Goal: Information Seeking & Learning: Learn about a topic

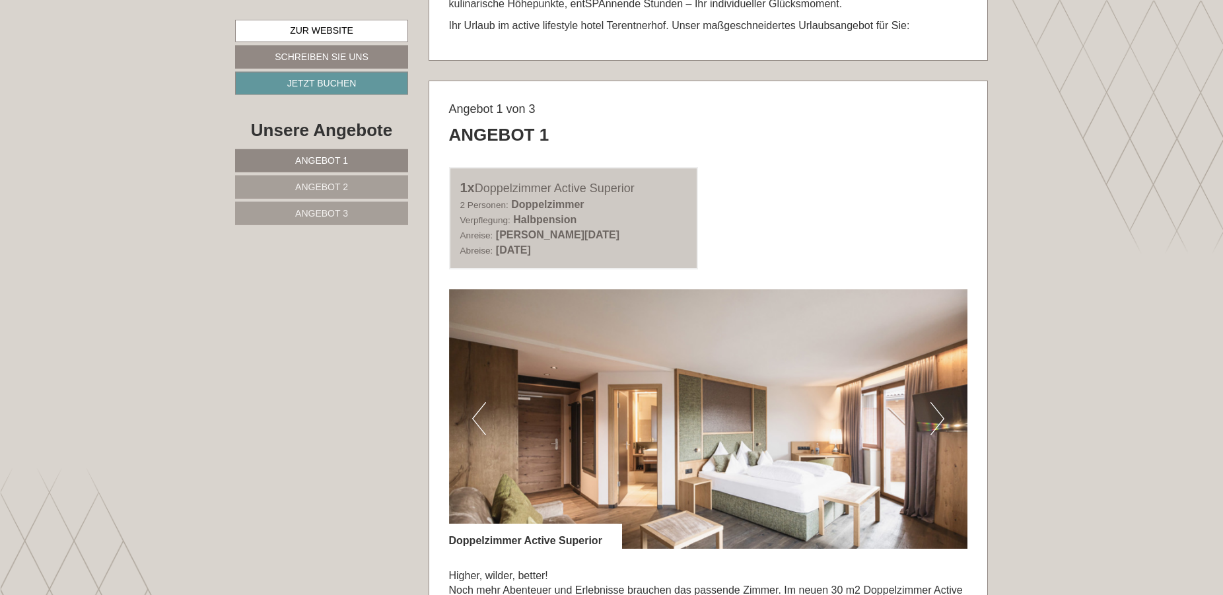
scroll to position [741, 0]
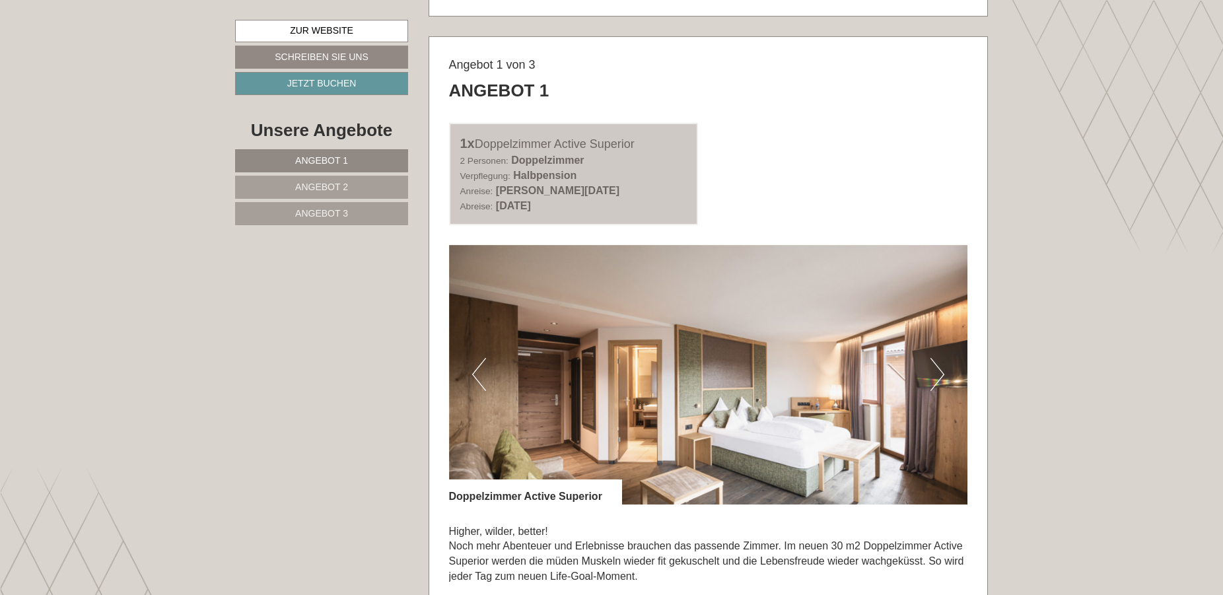
click at [935, 372] on button "Next" at bounding box center [938, 374] width 14 height 33
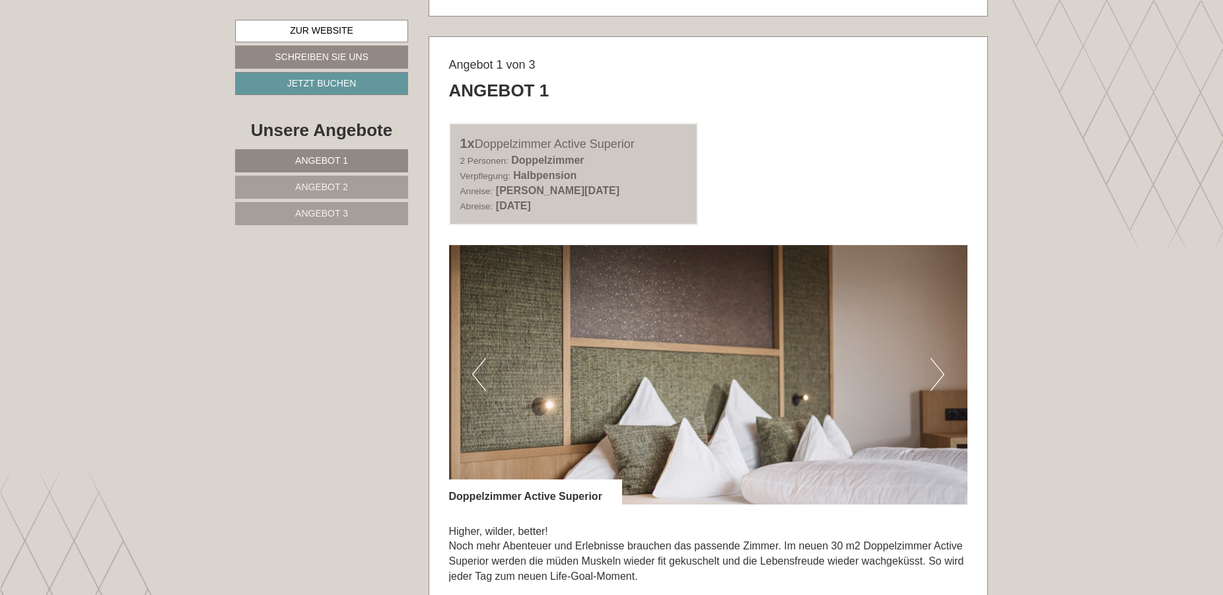
click at [935, 372] on button "Next" at bounding box center [938, 374] width 14 height 33
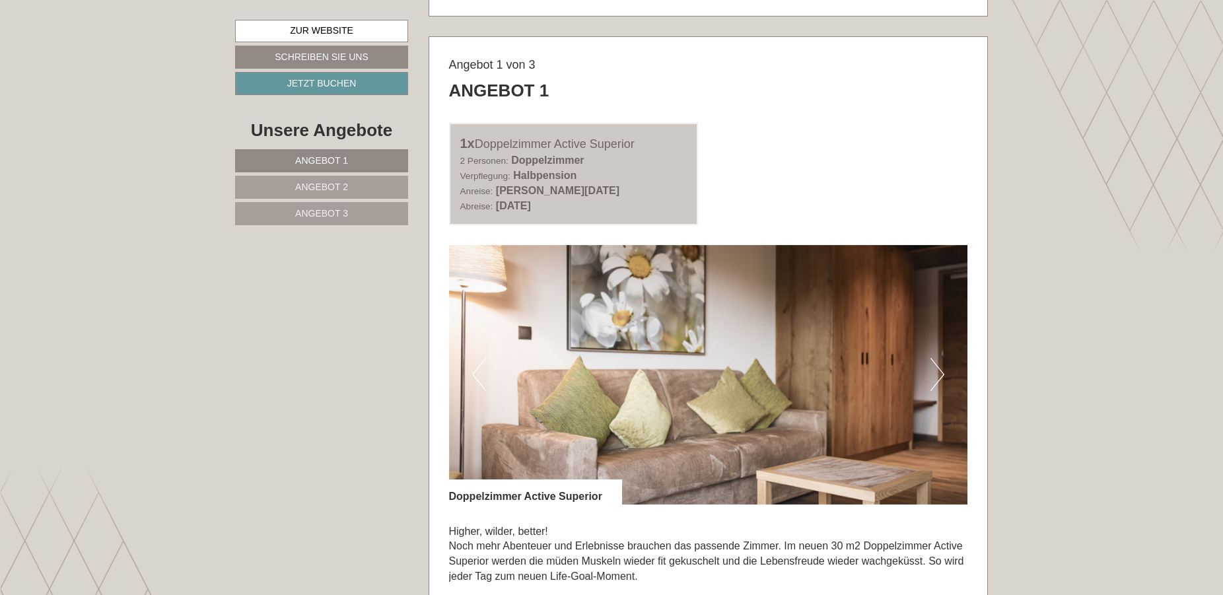
click at [935, 372] on button "Next" at bounding box center [938, 374] width 14 height 33
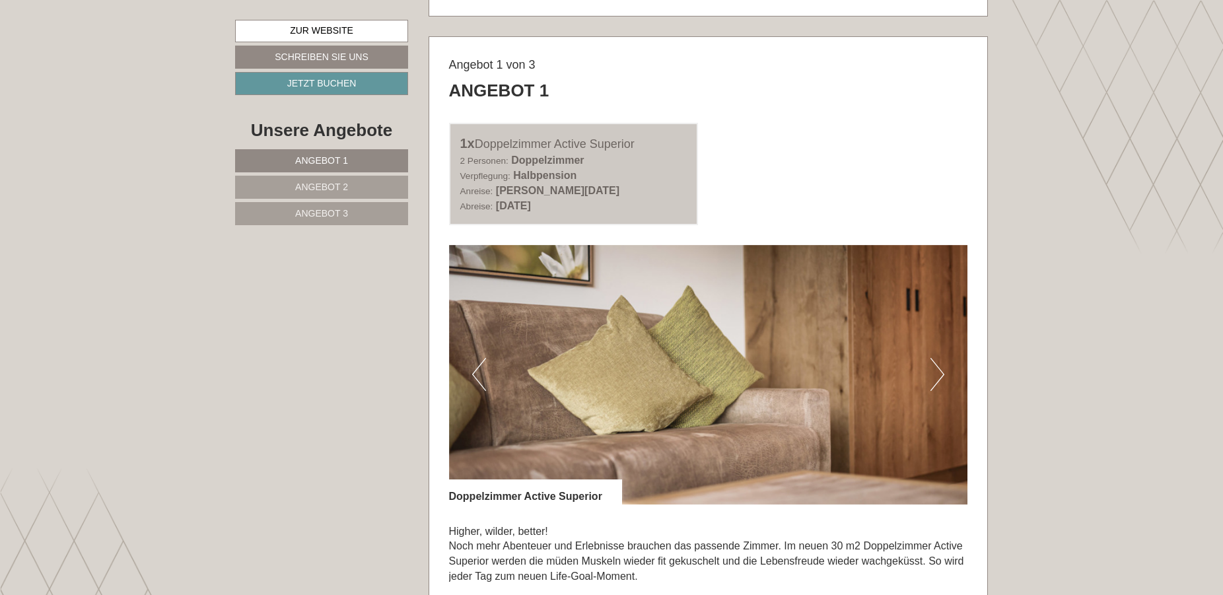
click at [935, 372] on button "Next" at bounding box center [938, 374] width 14 height 33
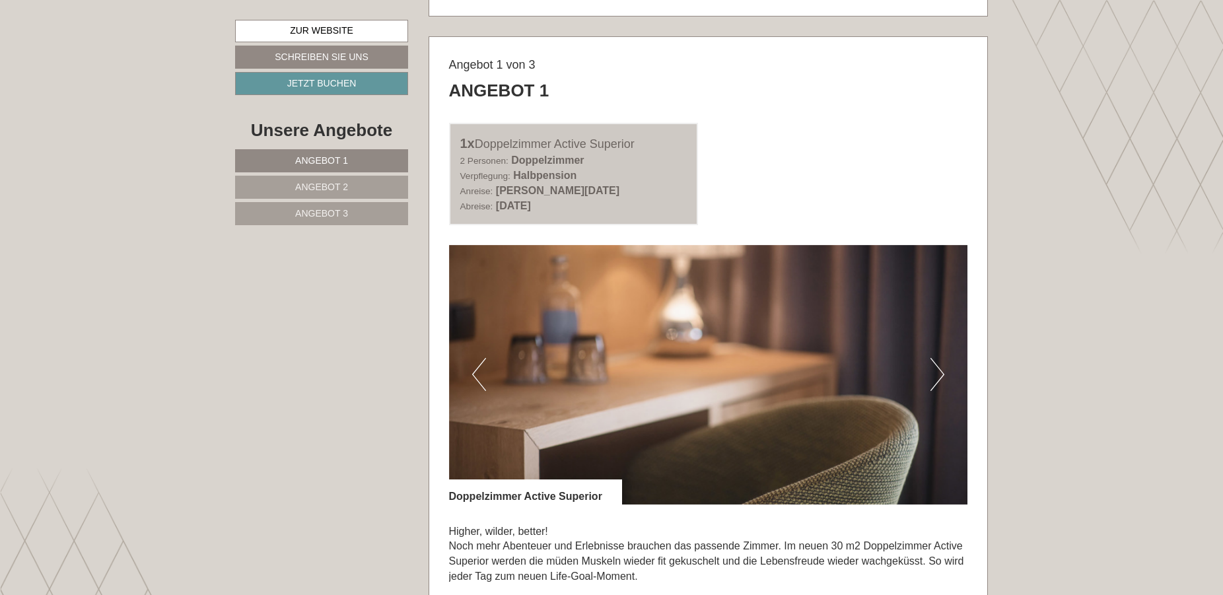
click at [935, 372] on button "Next" at bounding box center [938, 374] width 14 height 33
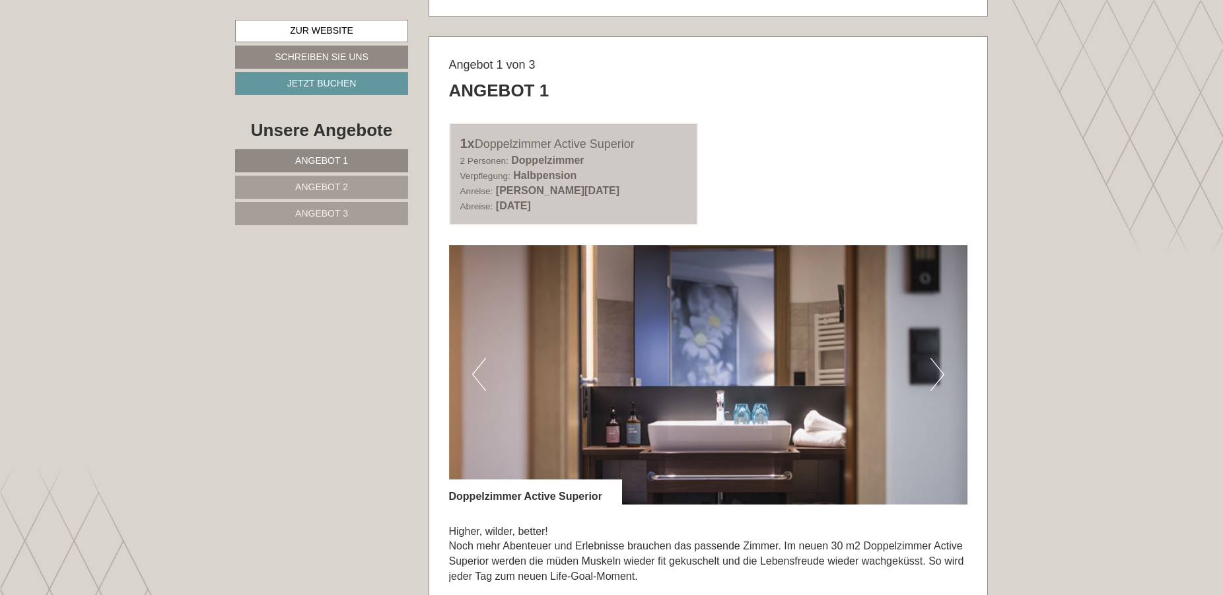
click at [935, 372] on button "Next" at bounding box center [938, 374] width 14 height 33
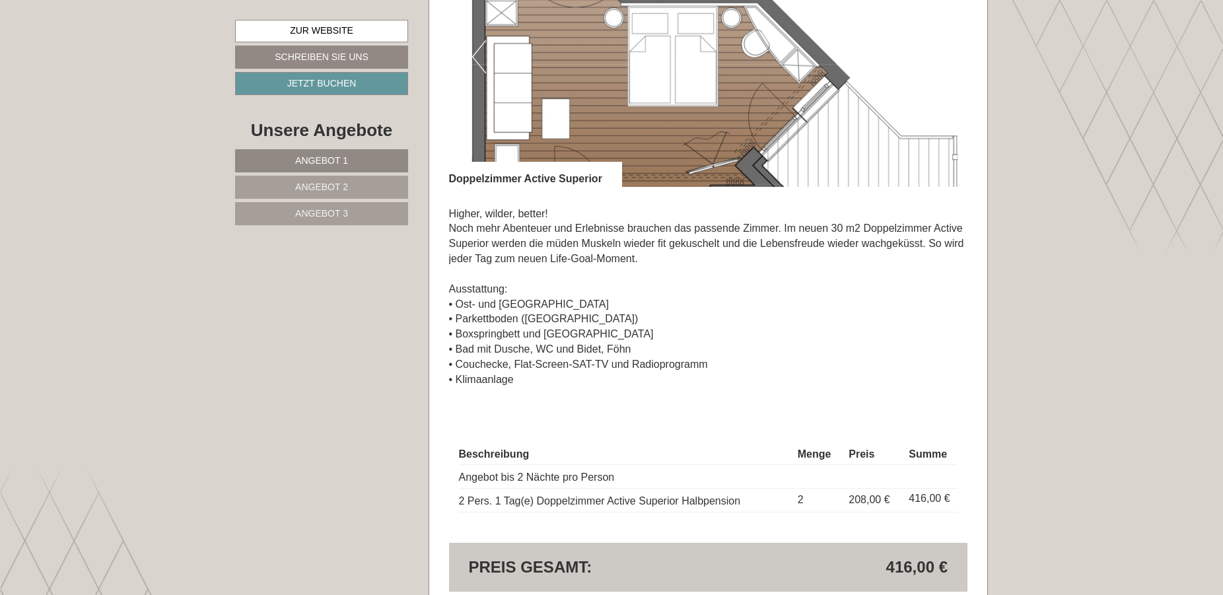
scroll to position [1078, 0]
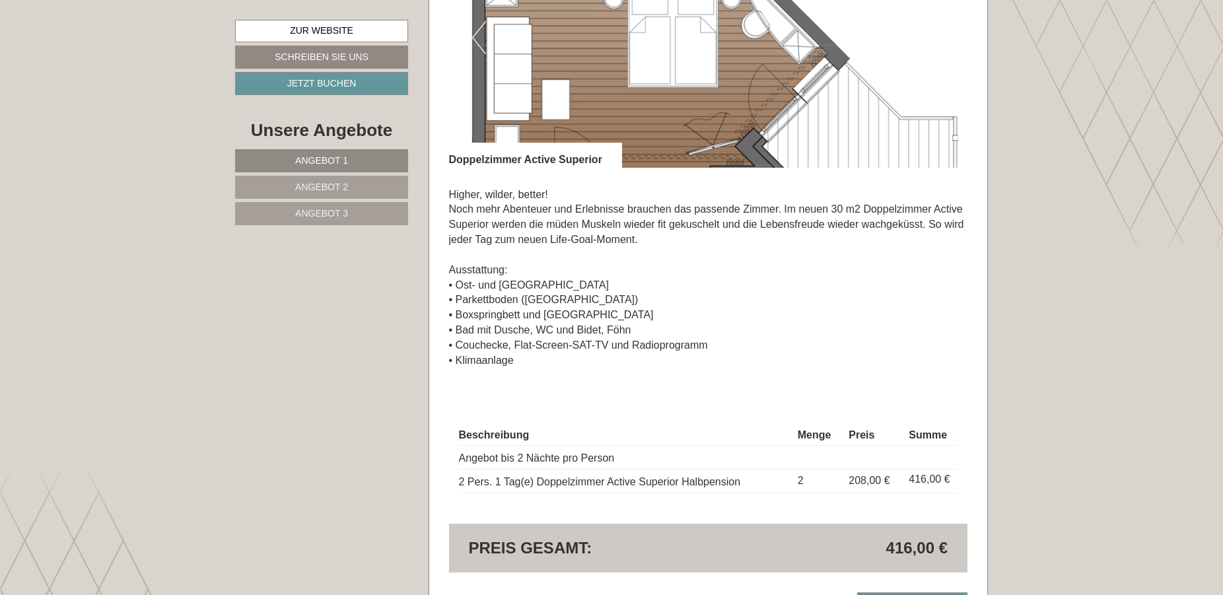
click at [359, 185] on link "Angebot 2" at bounding box center [321, 187] width 173 height 23
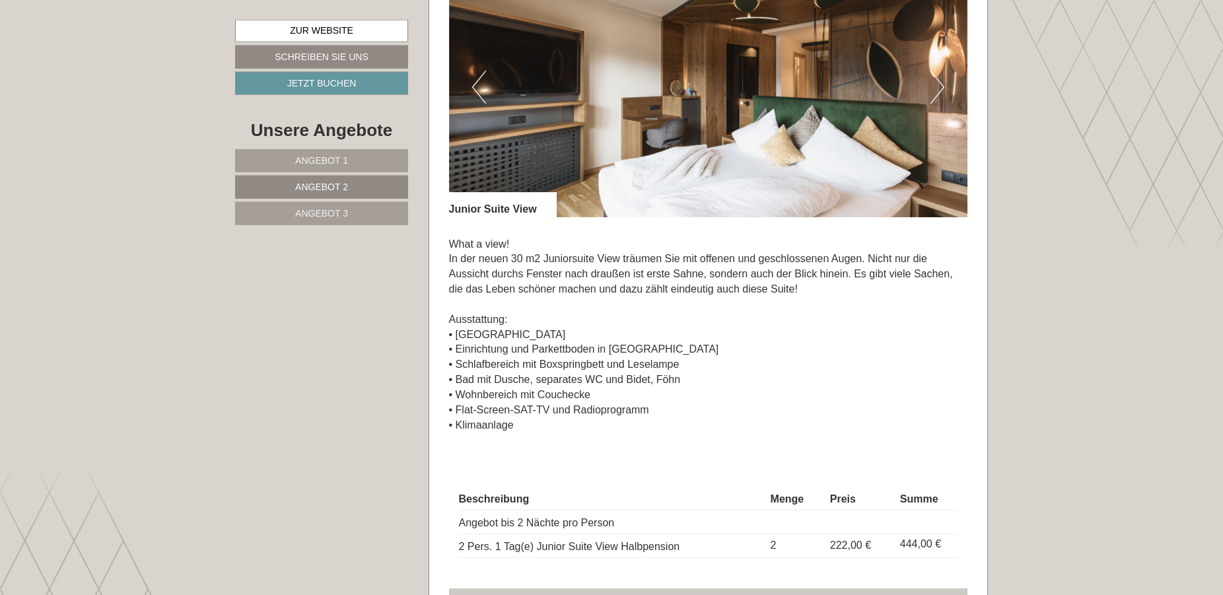
scroll to position [980, 0]
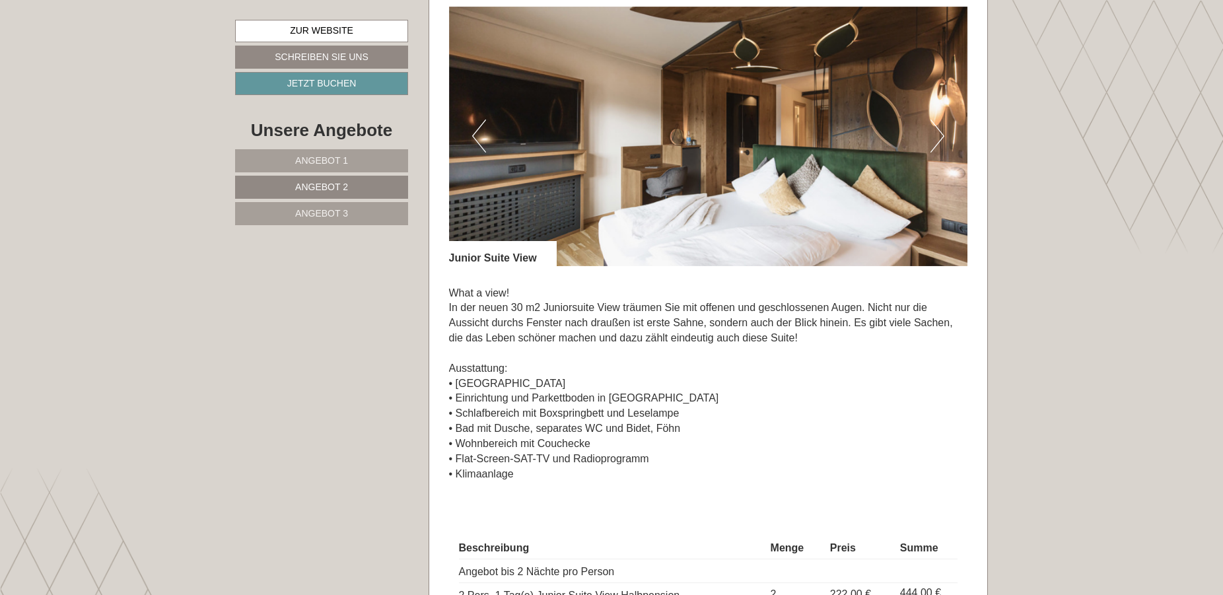
click at [328, 210] on span "Angebot 3" at bounding box center [321, 213] width 53 height 11
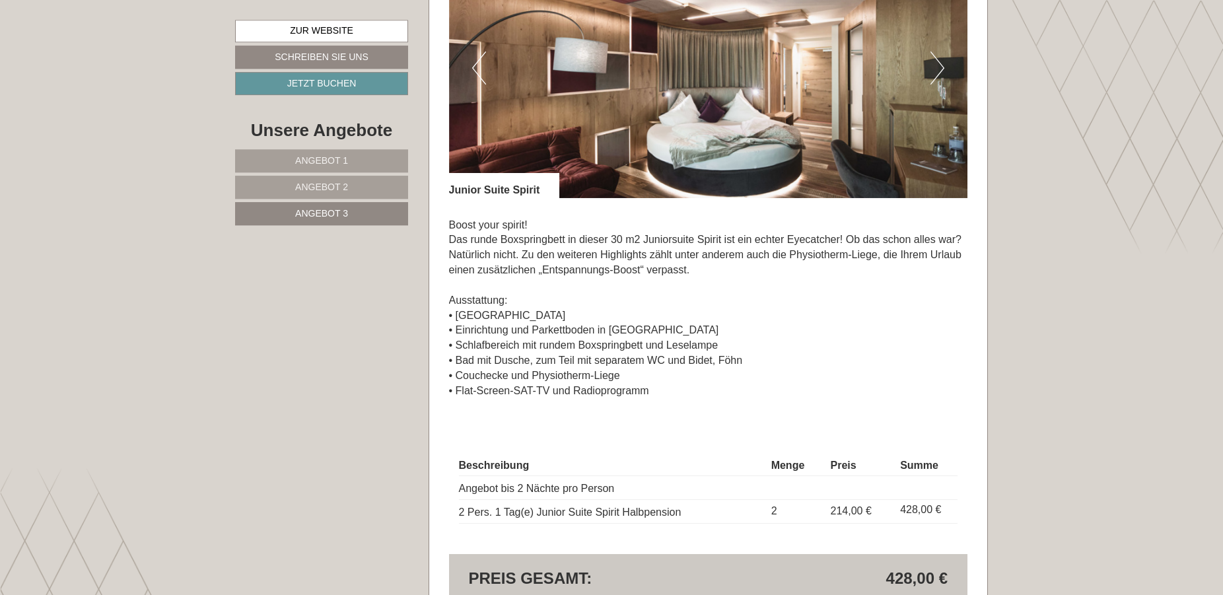
scroll to position [1047, 0]
click at [941, 55] on button "Next" at bounding box center [938, 68] width 14 height 33
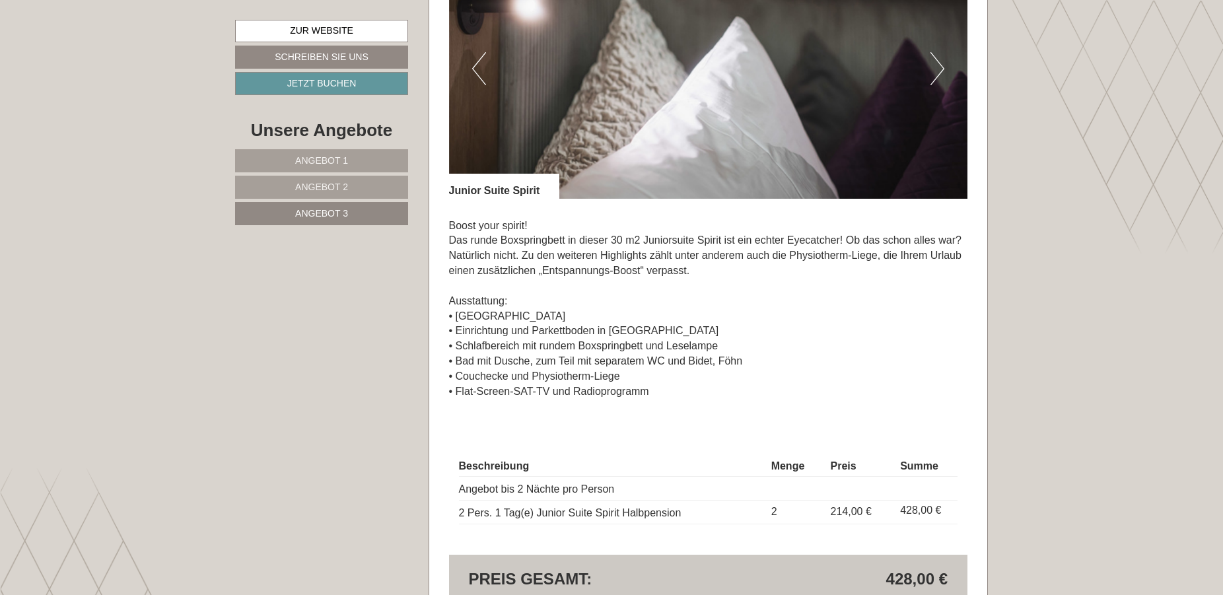
click at [941, 56] on button "Next" at bounding box center [938, 68] width 14 height 33
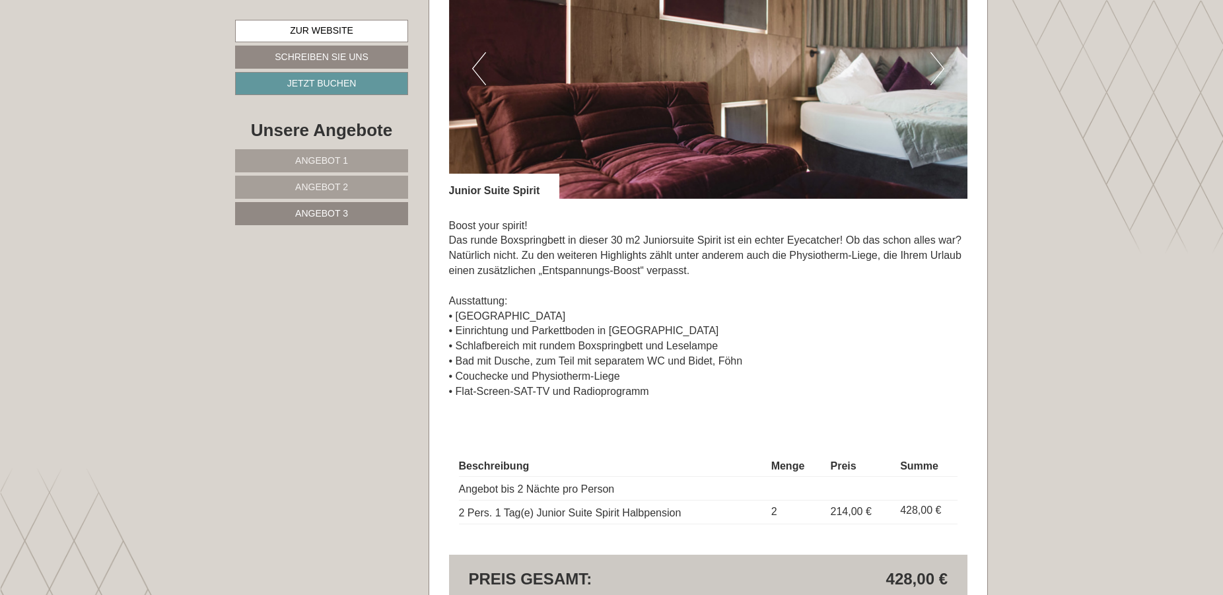
click at [941, 56] on button "Next" at bounding box center [938, 68] width 14 height 33
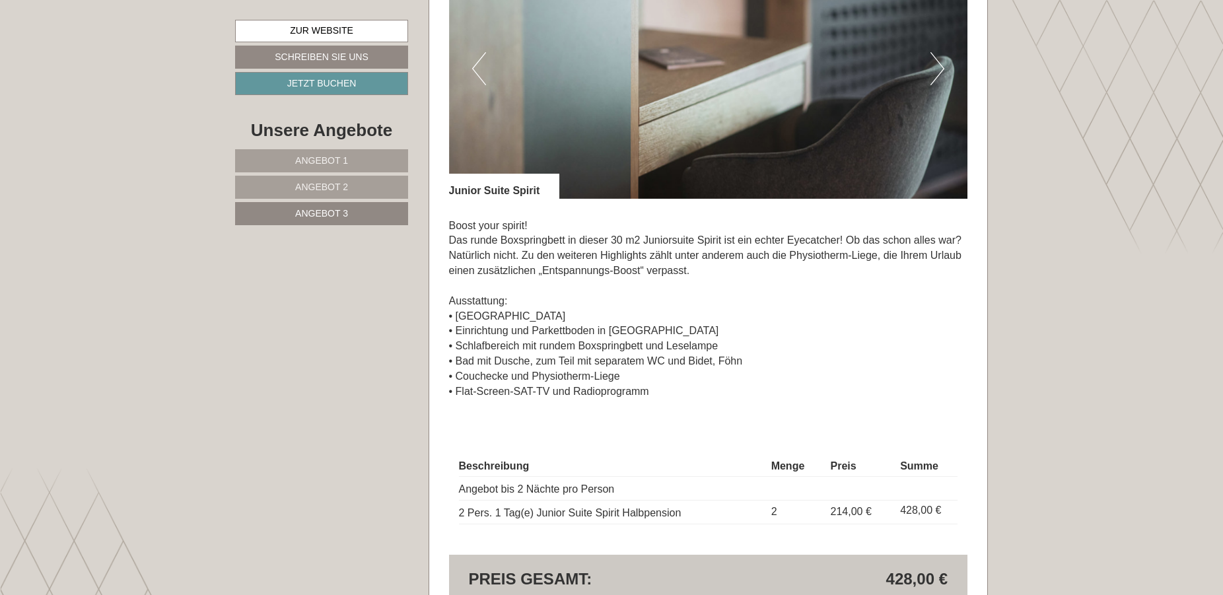
click at [941, 56] on button "Next" at bounding box center [938, 68] width 14 height 33
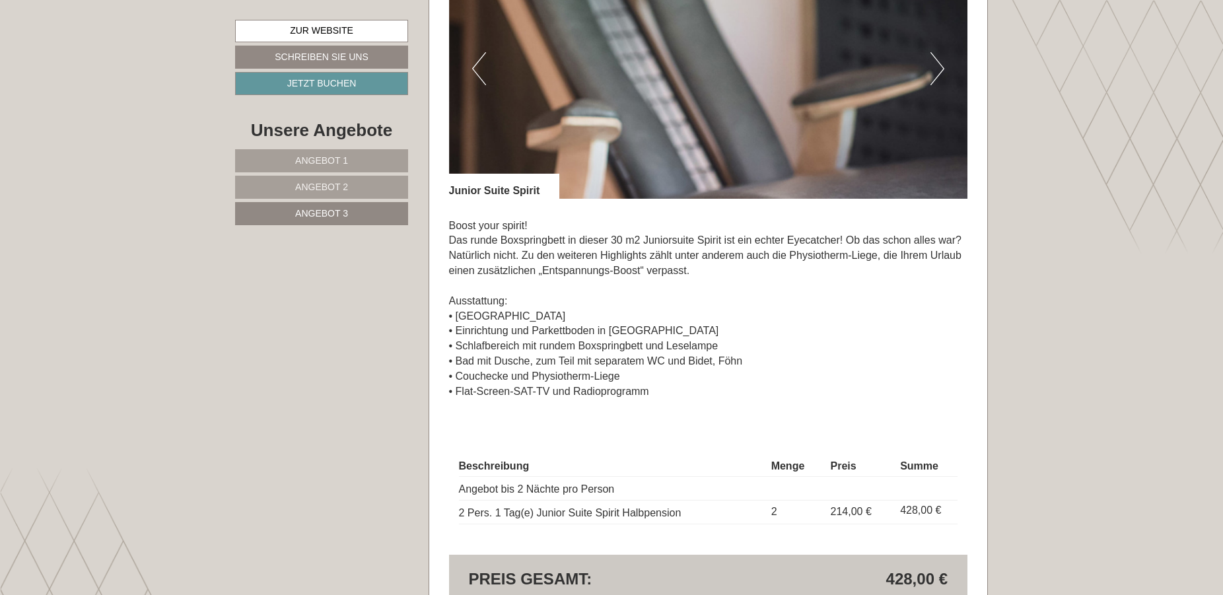
click at [941, 56] on button "Next" at bounding box center [938, 68] width 14 height 33
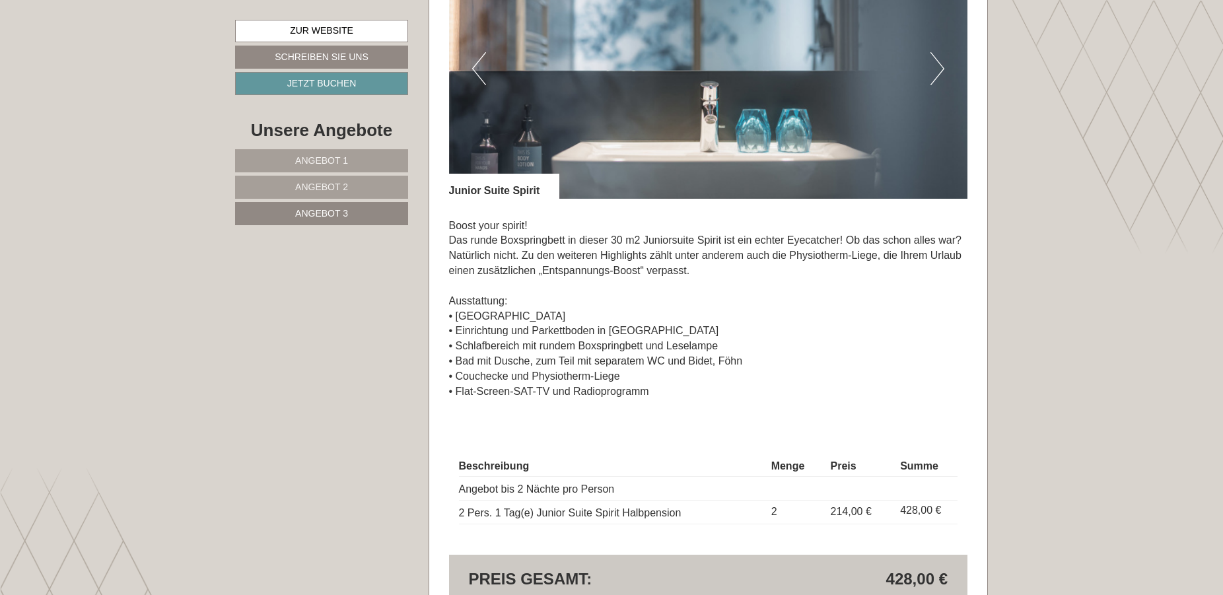
click at [941, 57] on button "Next" at bounding box center [938, 68] width 14 height 33
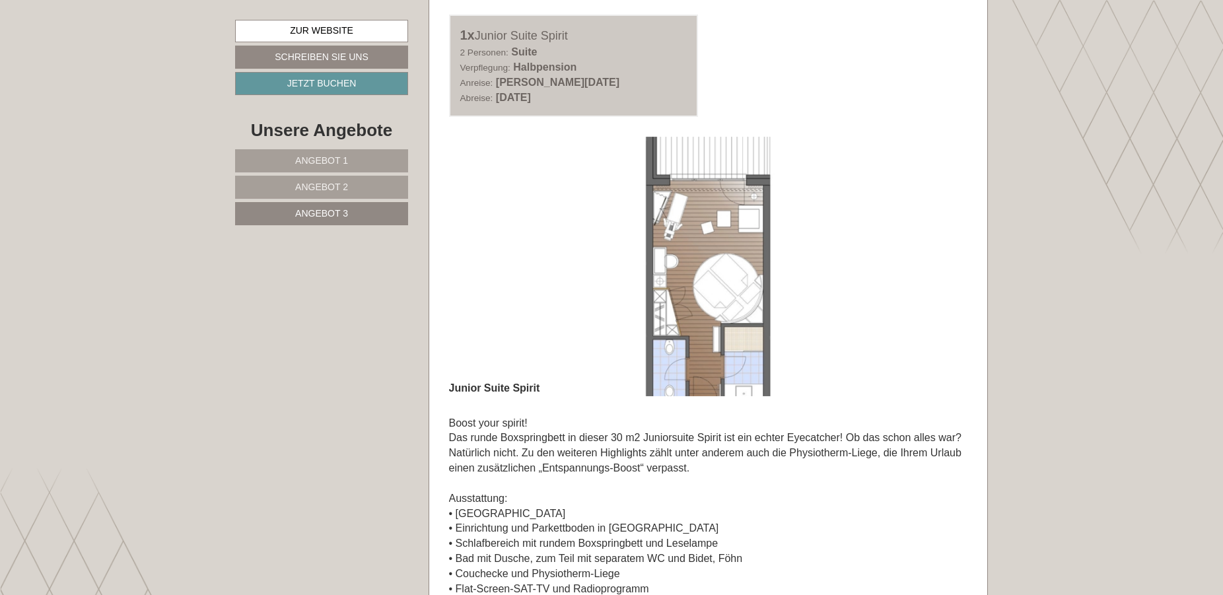
scroll to position [912, 0]
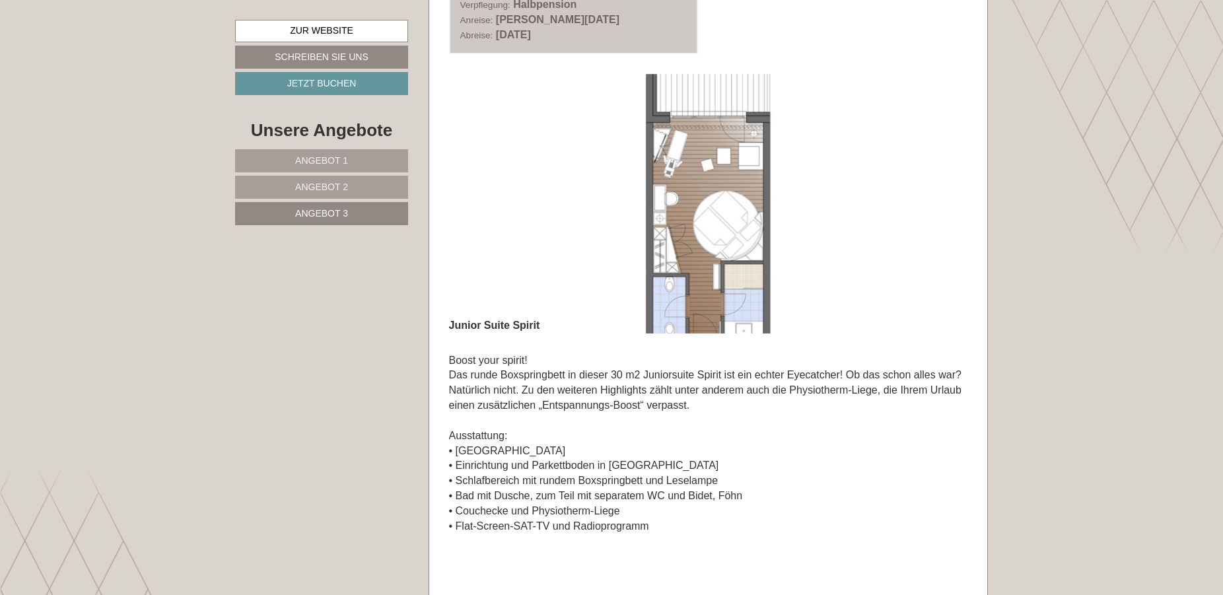
click at [736, 256] on img at bounding box center [708, 204] width 519 height 260
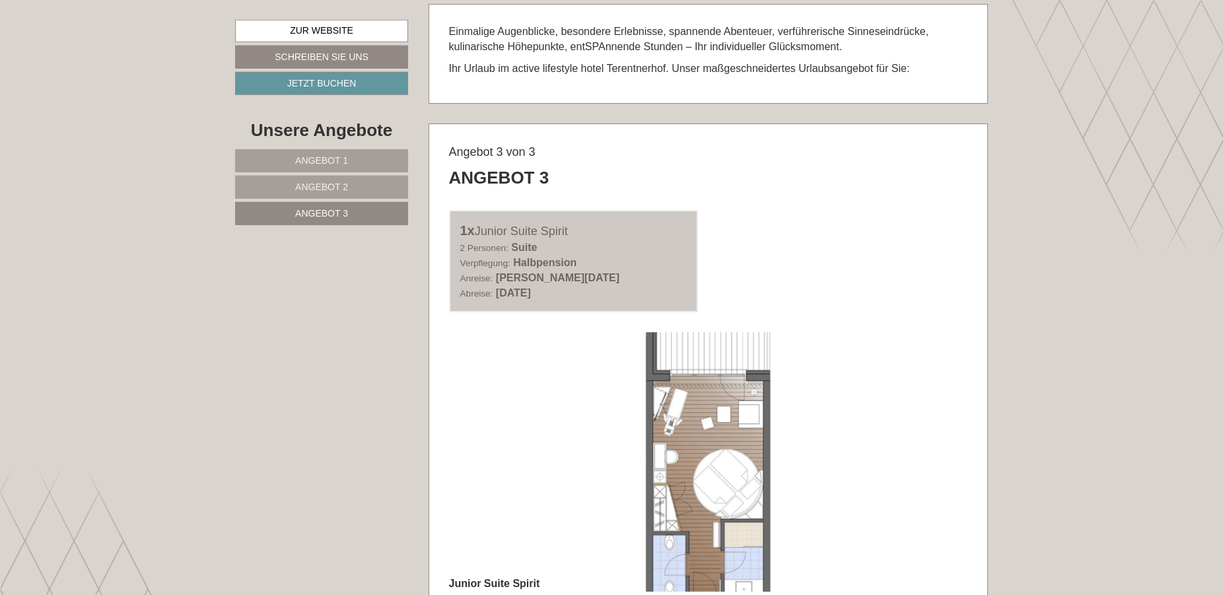
scroll to position [710, 0]
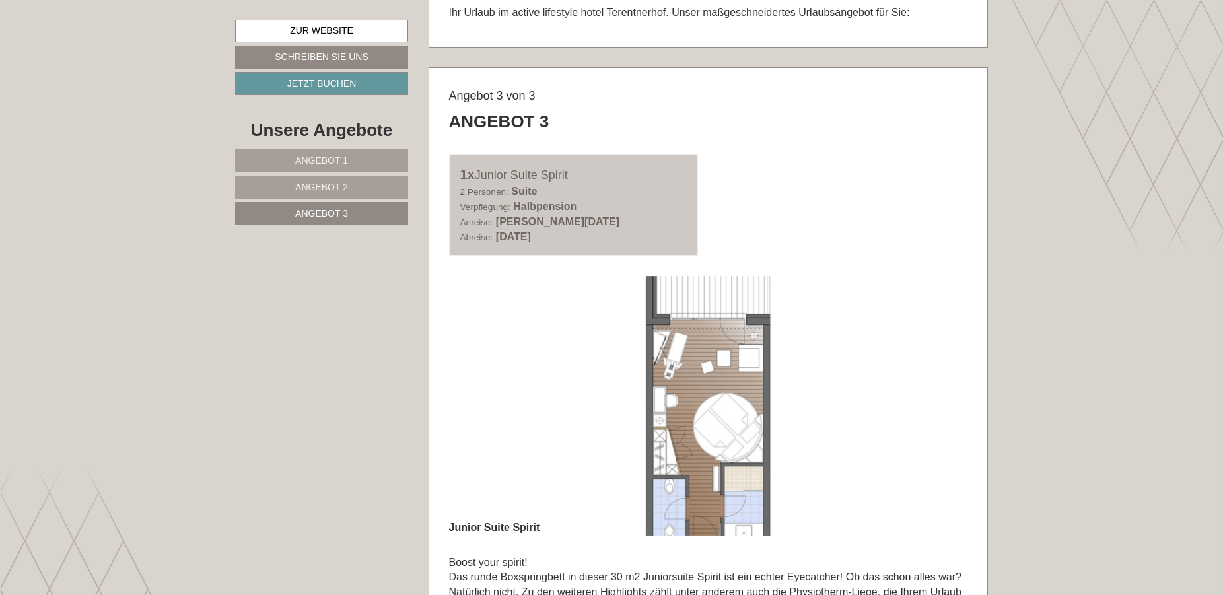
click at [372, 218] on link "Angebot 3" at bounding box center [321, 213] width 173 height 23
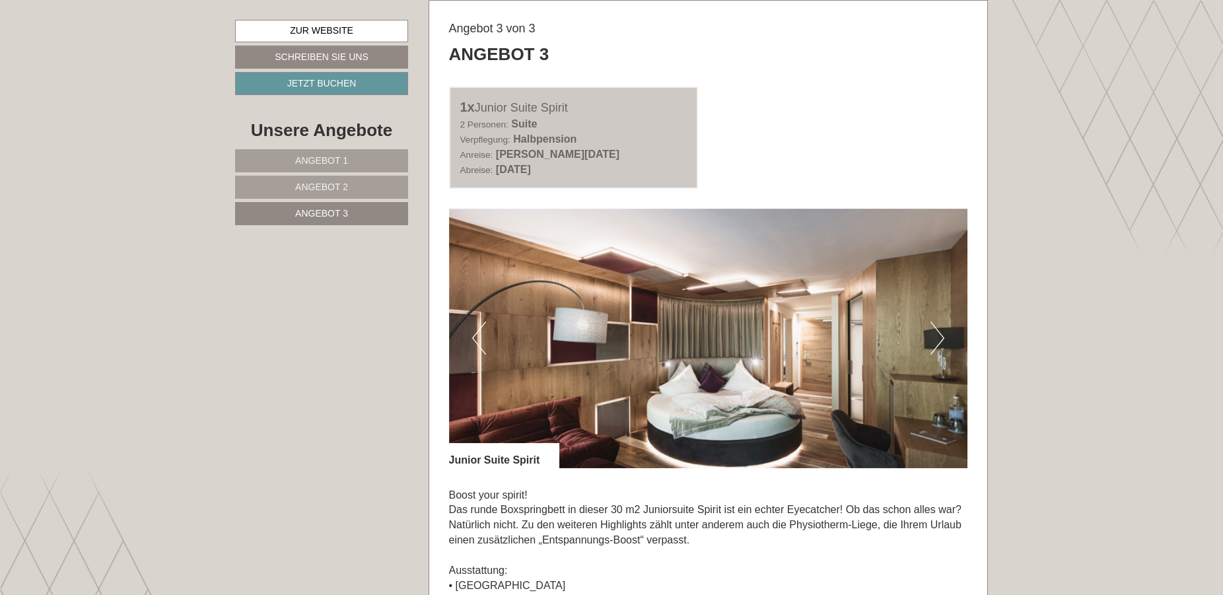
click at [939, 332] on button "Next" at bounding box center [938, 338] width 14 height 33
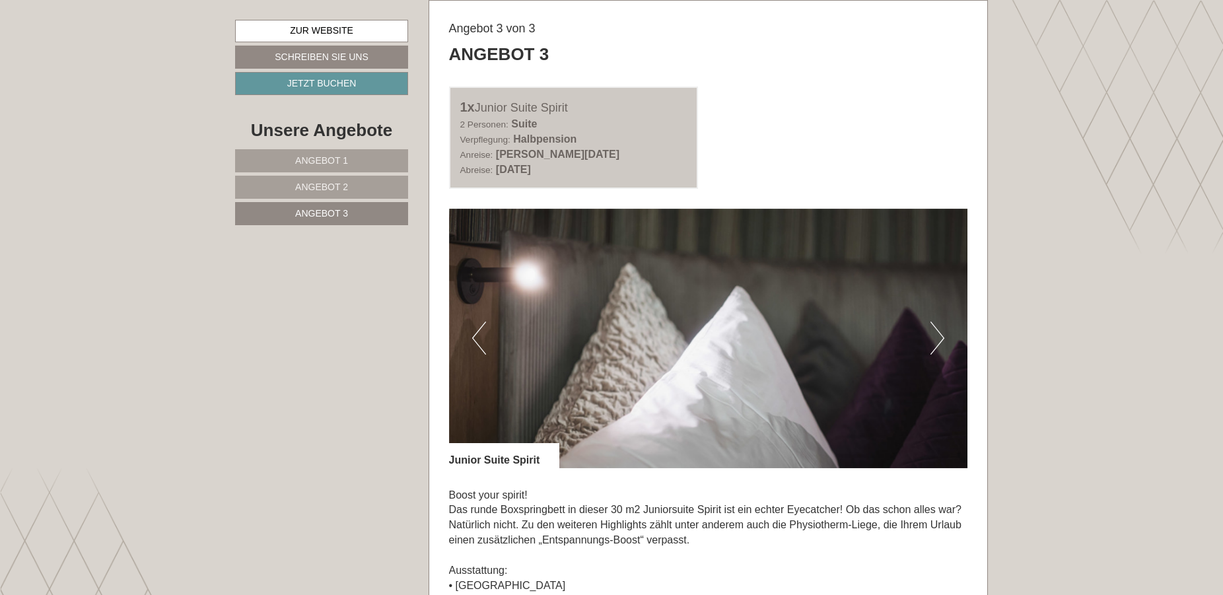
click at [939, 332] on button "Next" at bounding box center [938, 338] width 14 height 33
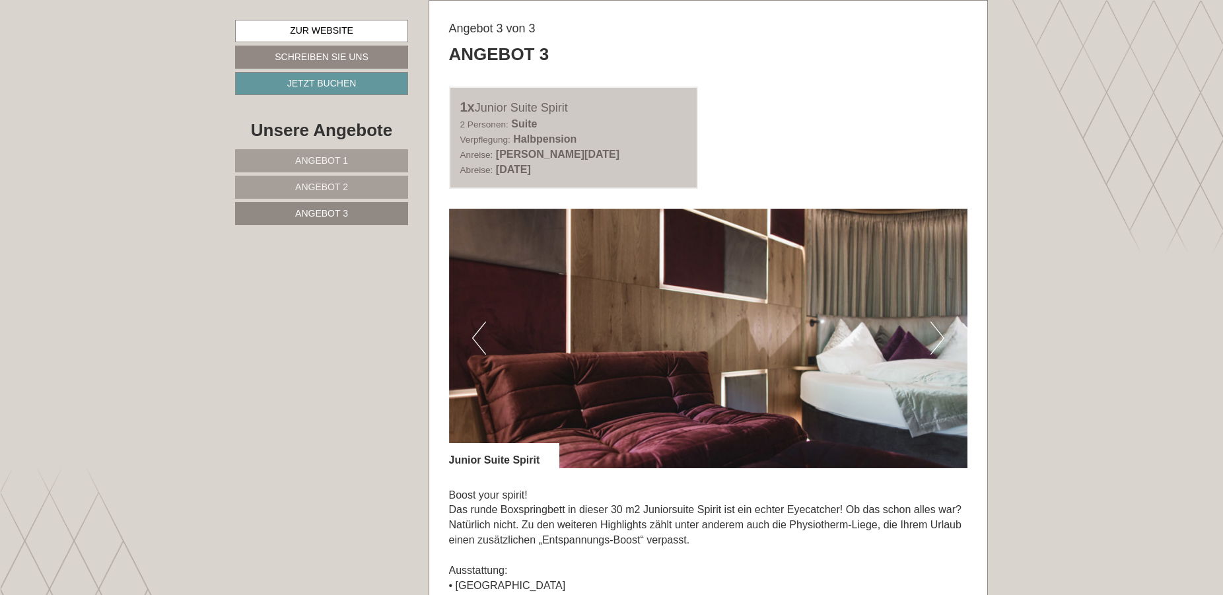
click at [939, 332] on button "Next" at bounding box center [938, 338] width 14 height 33
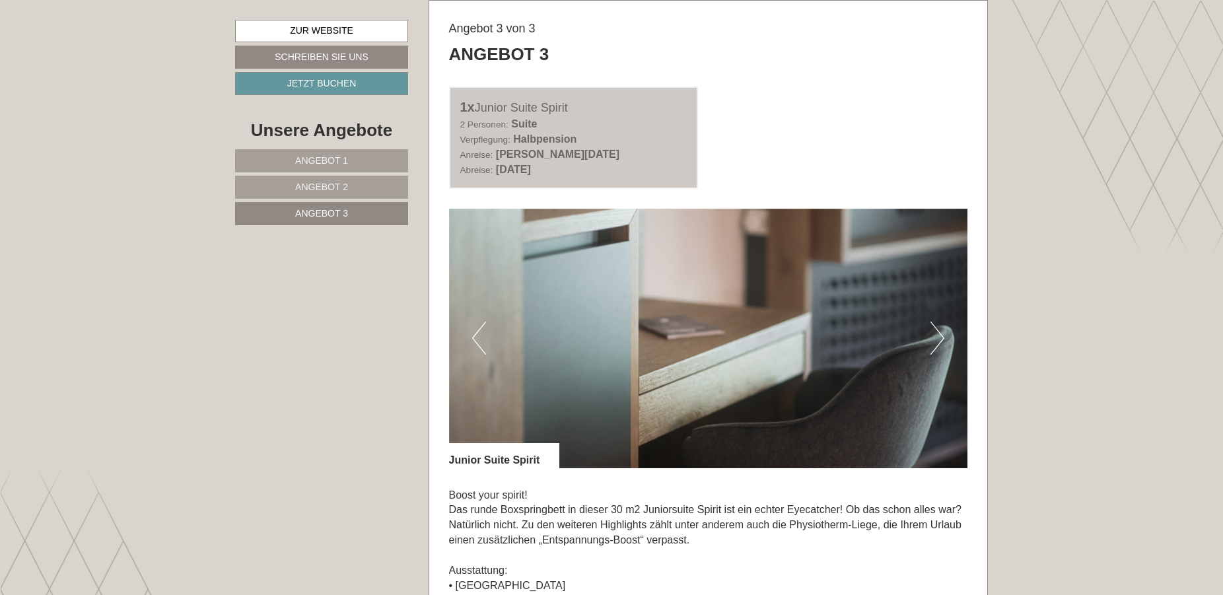
click at [939, 332] on button "Next" at bounding box center [938, 338] width 14 height 33
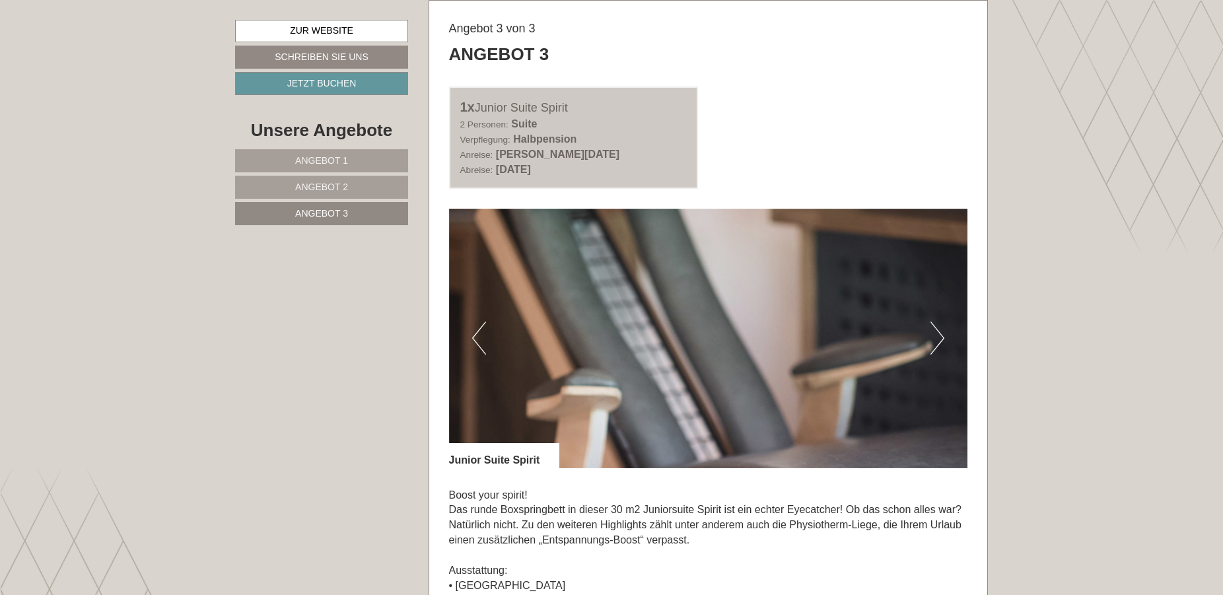
click at [939, 332] on button "Next" at bounding box center [938, 338] width 14 height 33
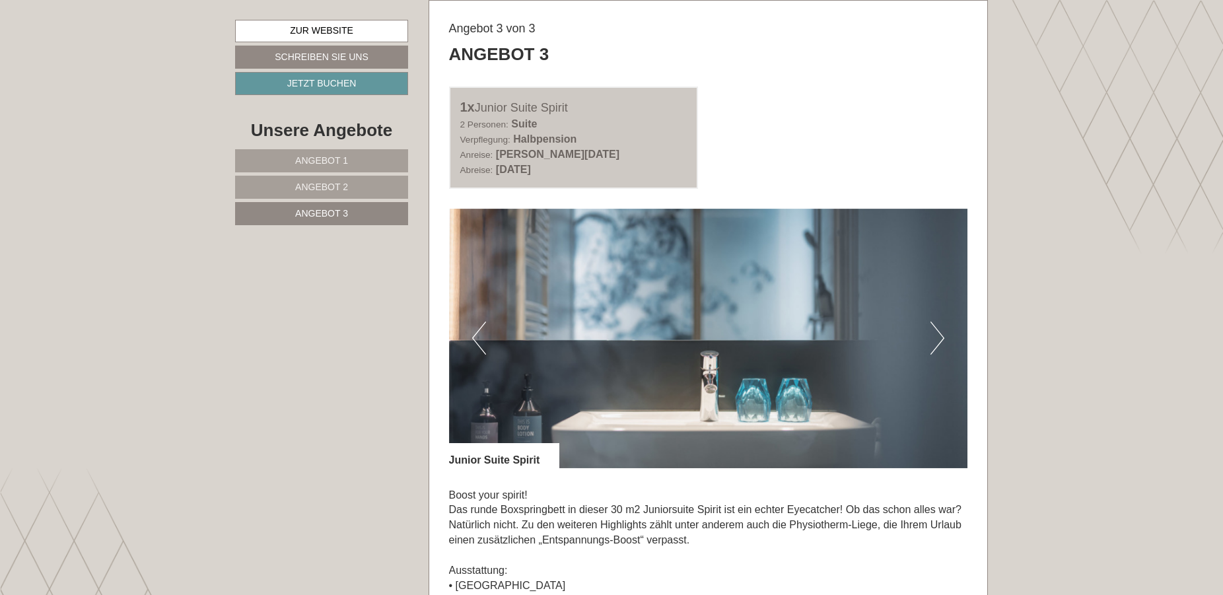
click at [474, 336] on button "Previous" at bounding box center [479, 338] width 14 height 33
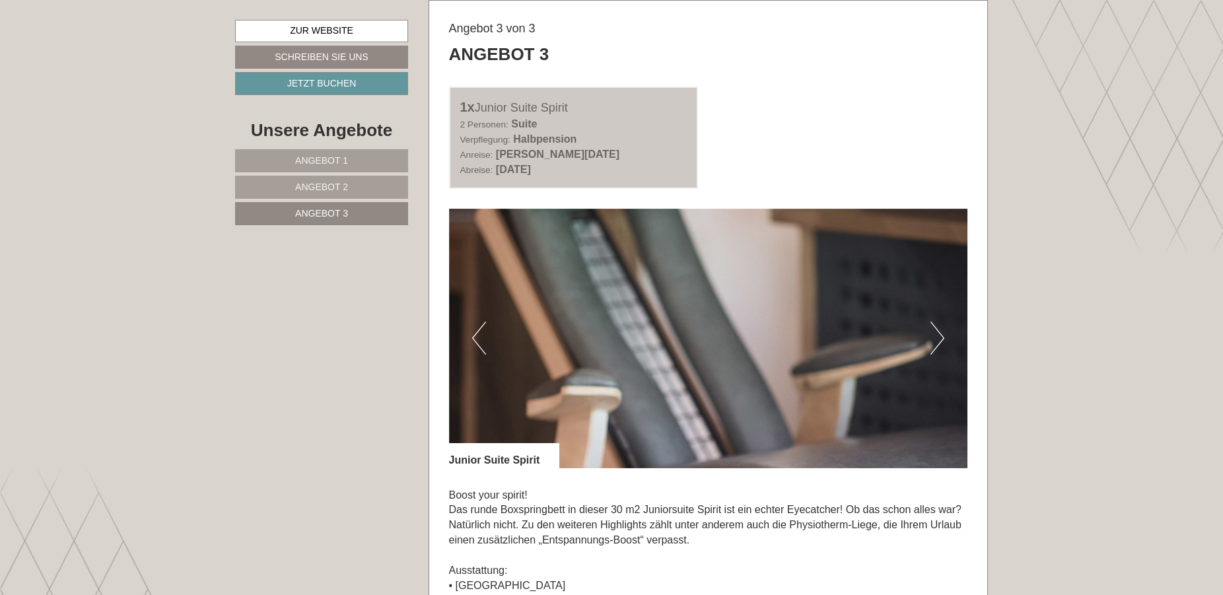
click at [934, 338] on button "Next" at bounding box center [938, 338] width 14 height 33
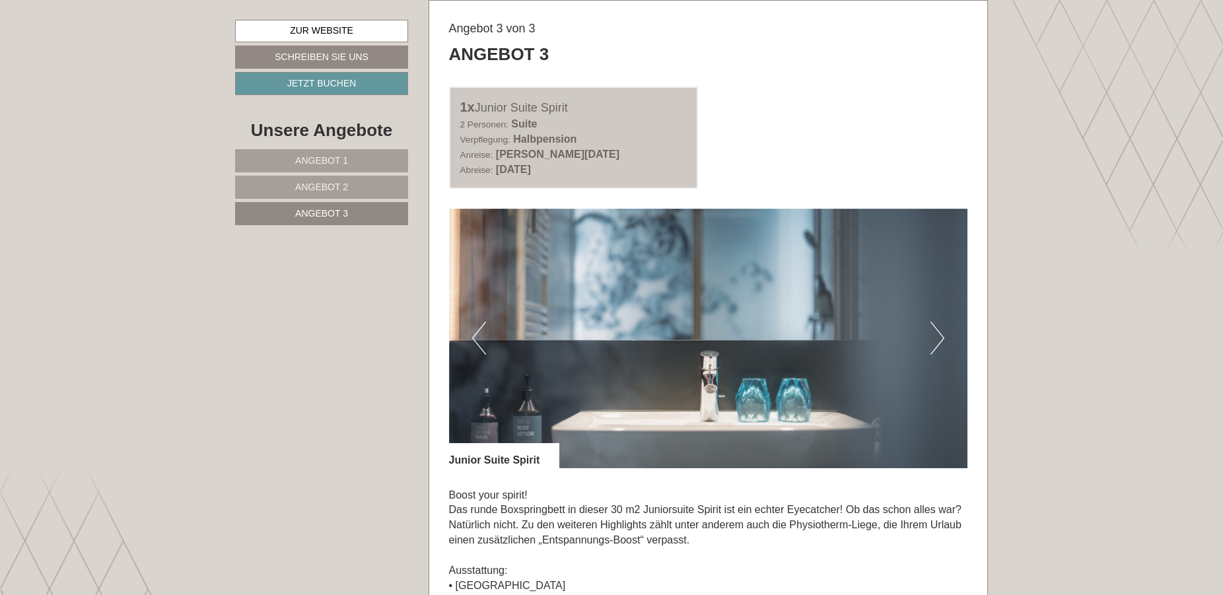
click at [934, 338] on button "Next" at bounding box center [938, 338] width 14 height 33
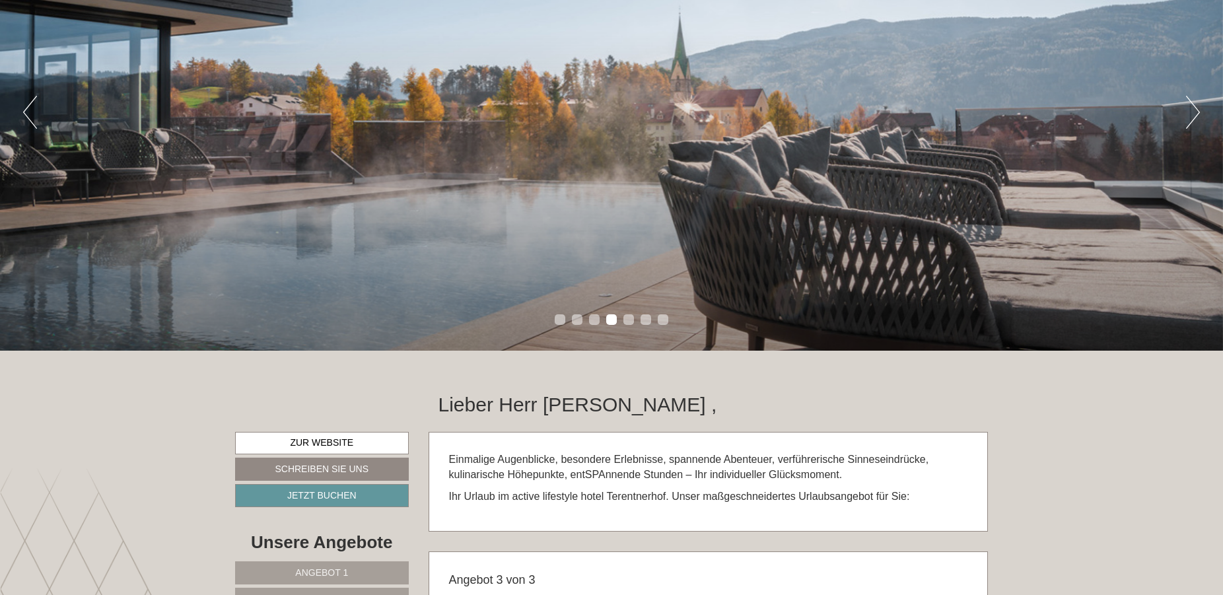
scroll to position [135, 0]
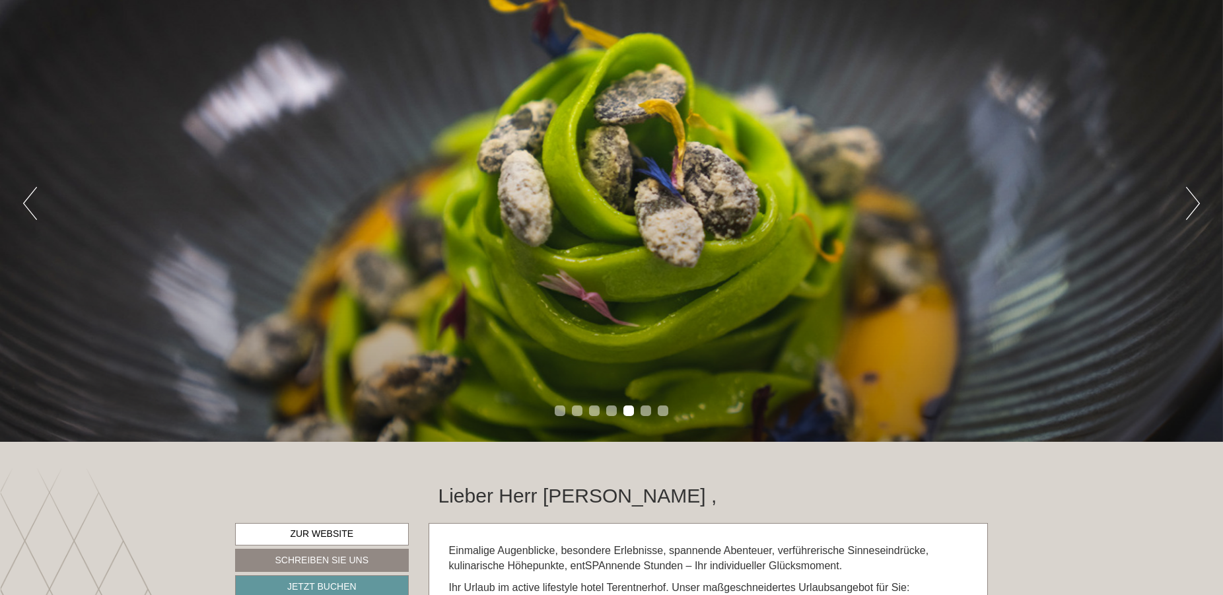
click at [1196, 207] on button "Next" at bounding box center [1193, 203] width 14 height 33
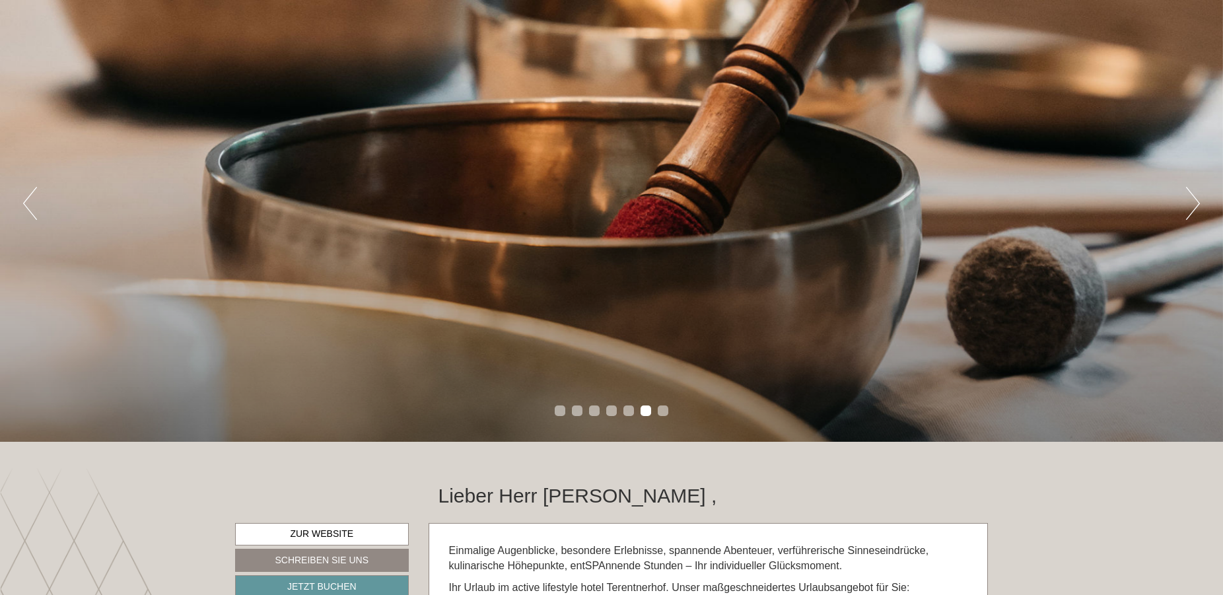
click at [1196, 207] on button "Next" at bounding box center [1193, 203] width 14 height 33
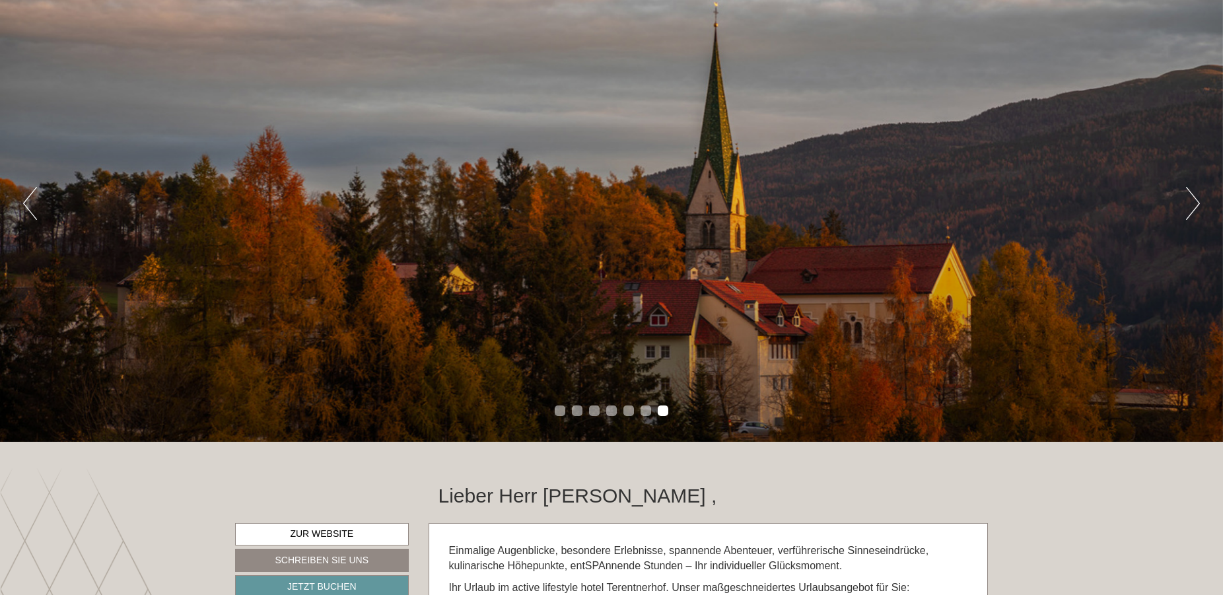
click at [1196, 207] on button "Next" at bounding box center [1193, 203] width 14 height 33
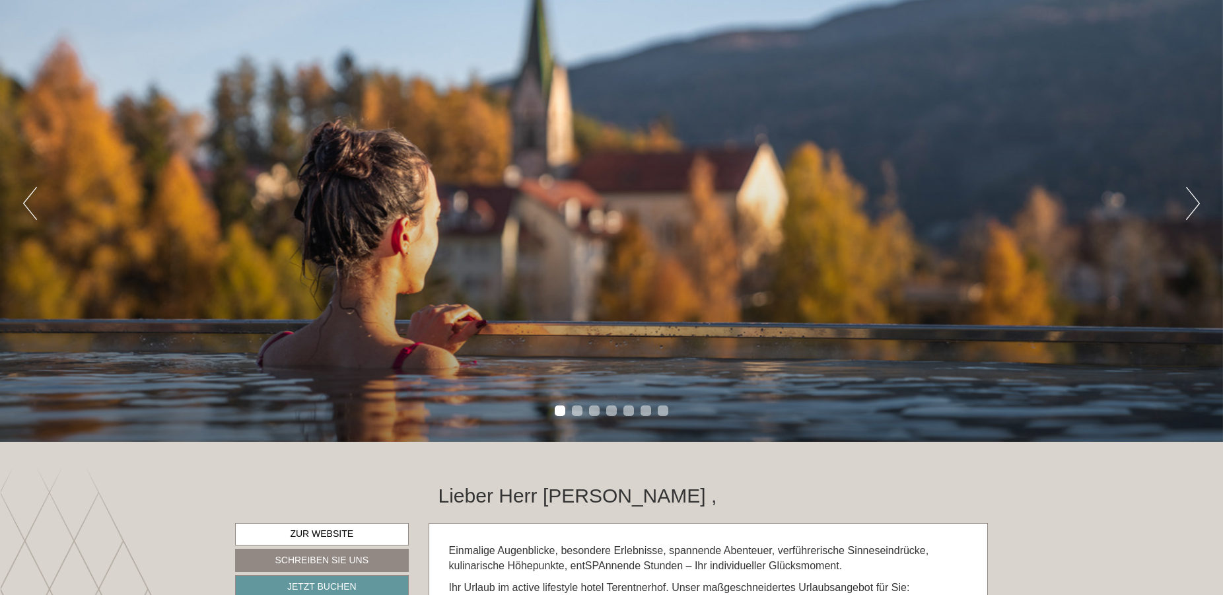
click at [1196, 207] on button "Next" at bounding box center [1193, 203] width 14 height 33
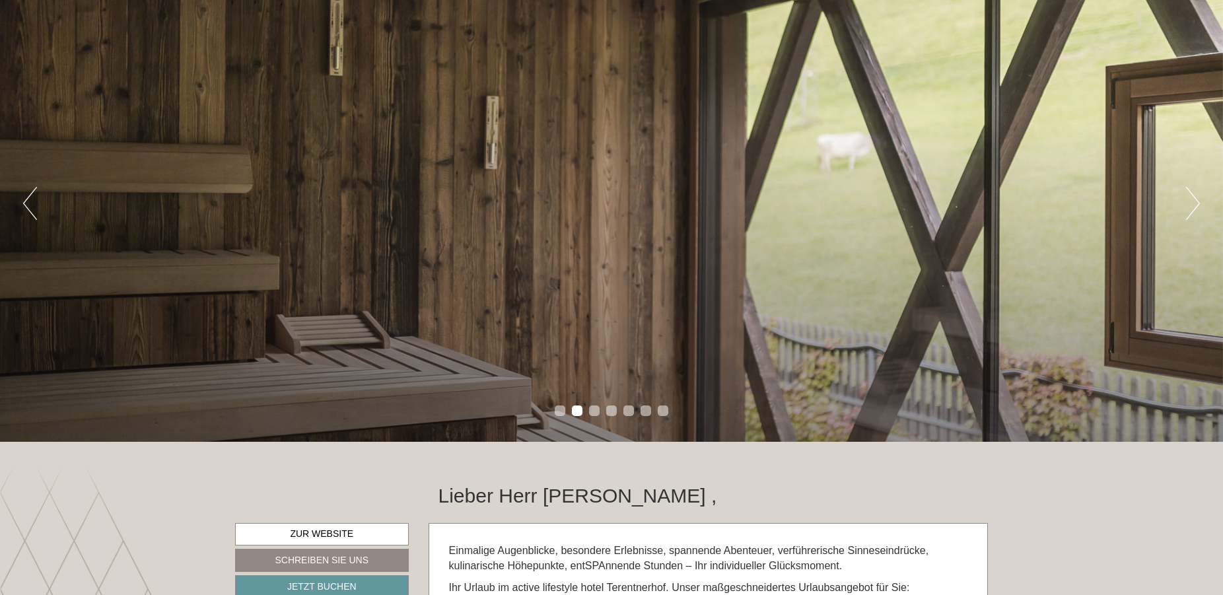
click at [1196, 207] on button "Next" at bounding box center [1193, 203] width 14 height 33
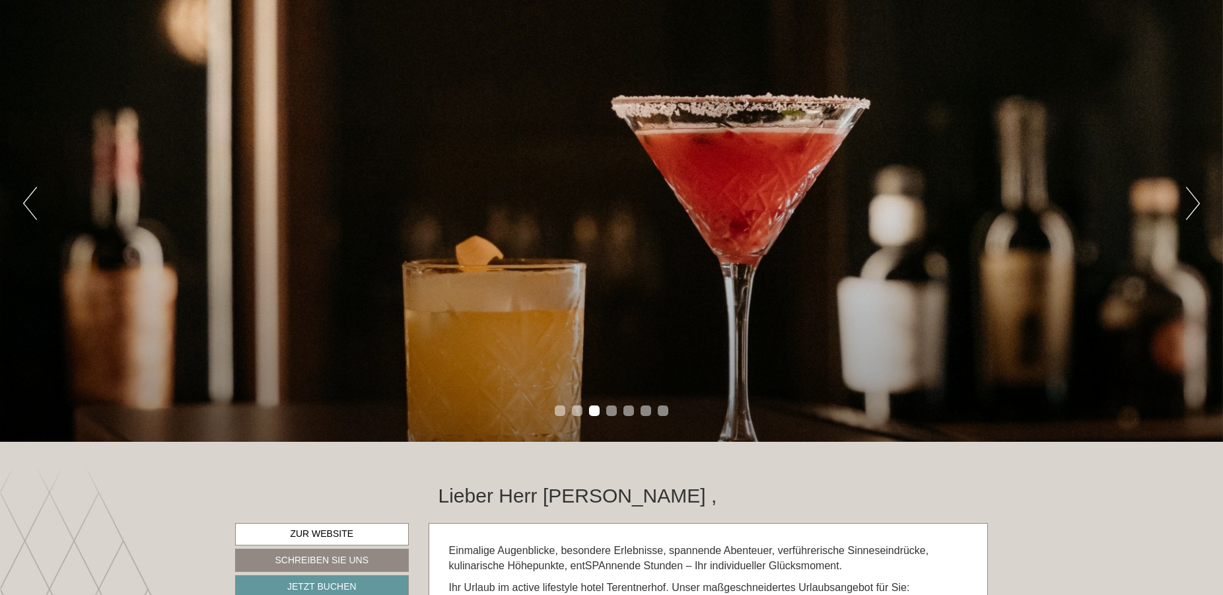
click at [1196, 207] on button "Next" at bounding box center [1193, 203] width 14 height 33
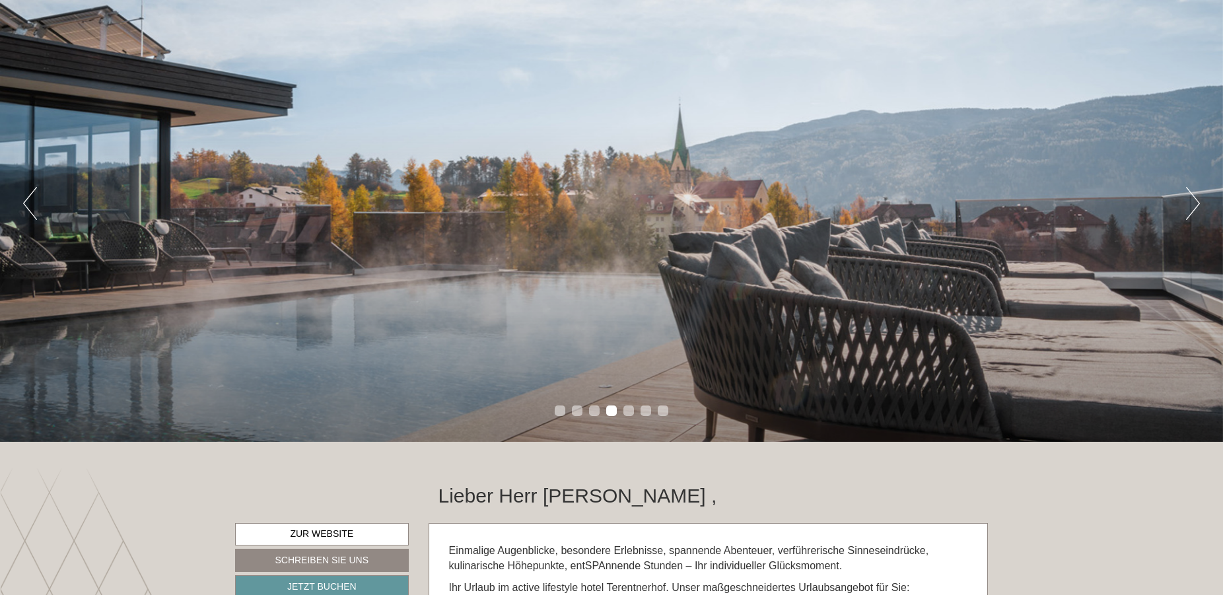
click at [1196, 207] on button "Next" at bounding box center [1193, 203] width 14 height 33
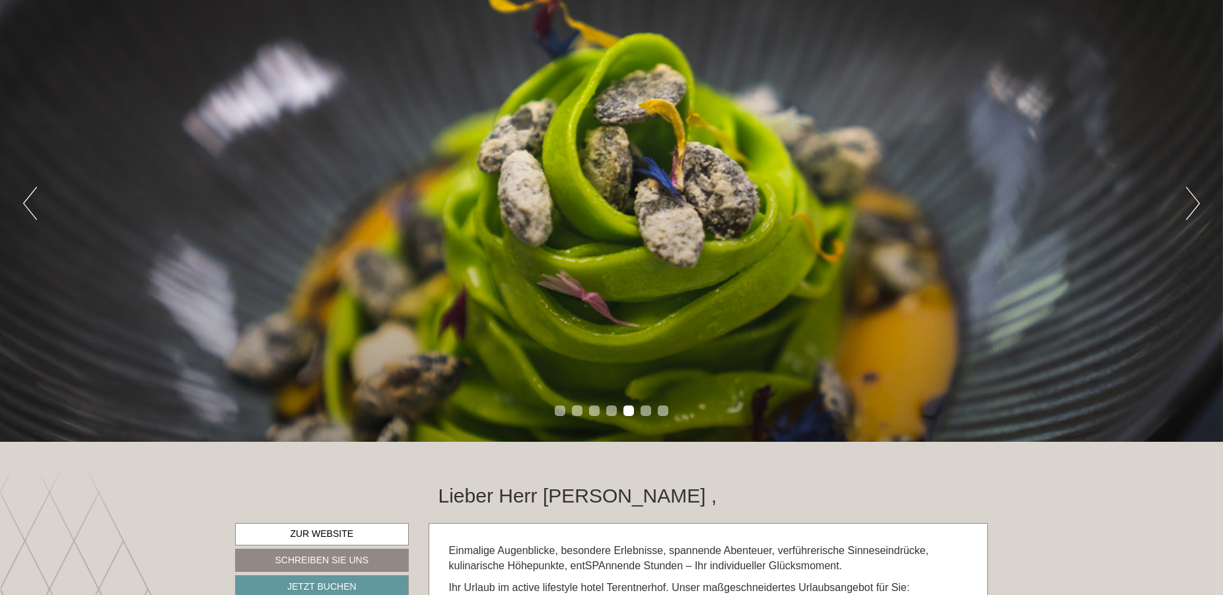
scroll to position [0, 0]
